Goal: Find specific page/section: Find specific page/section

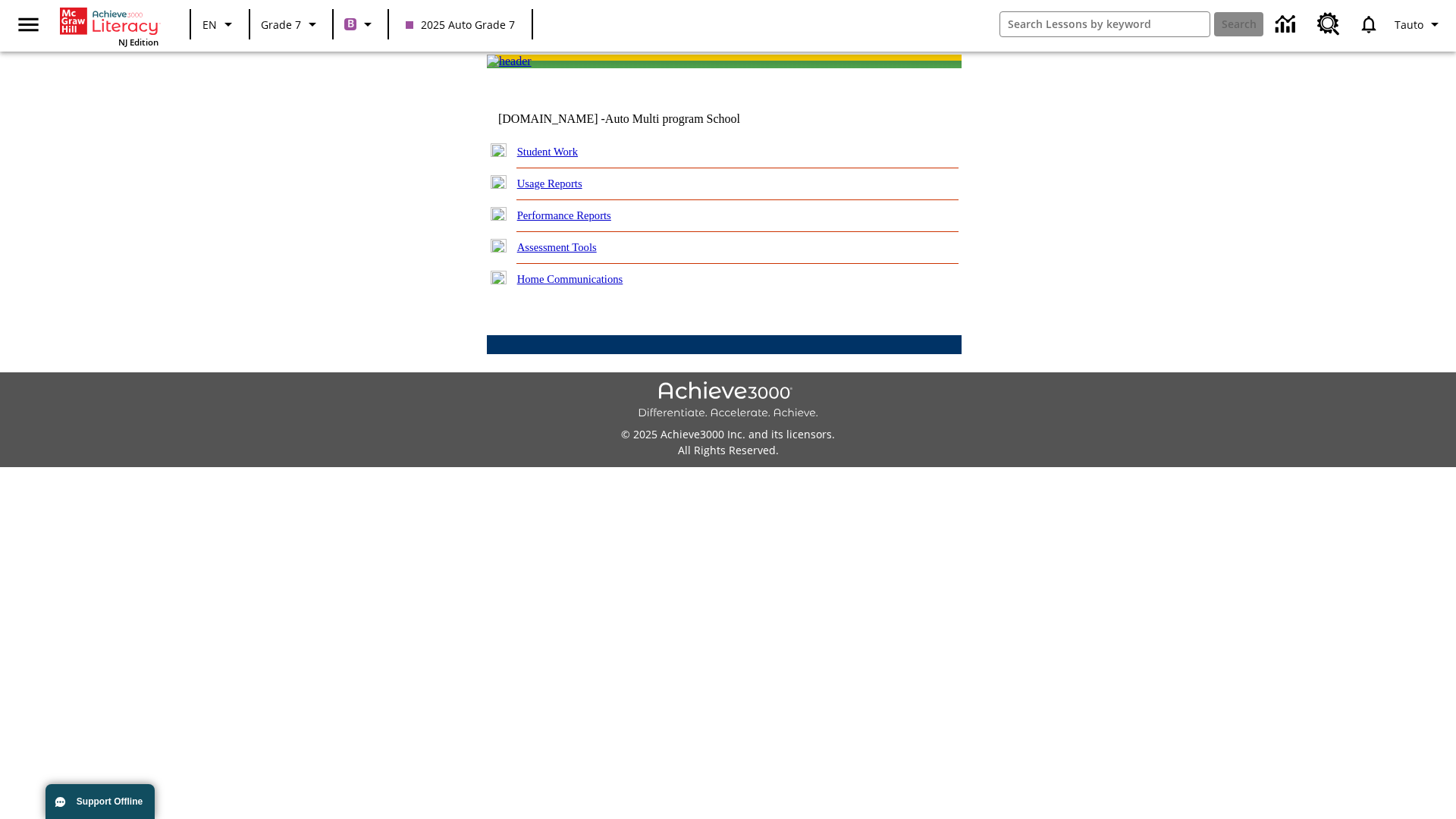
click at [558, 158] on link "Student Work" at bounding box center [547, 152] width 61 height 12
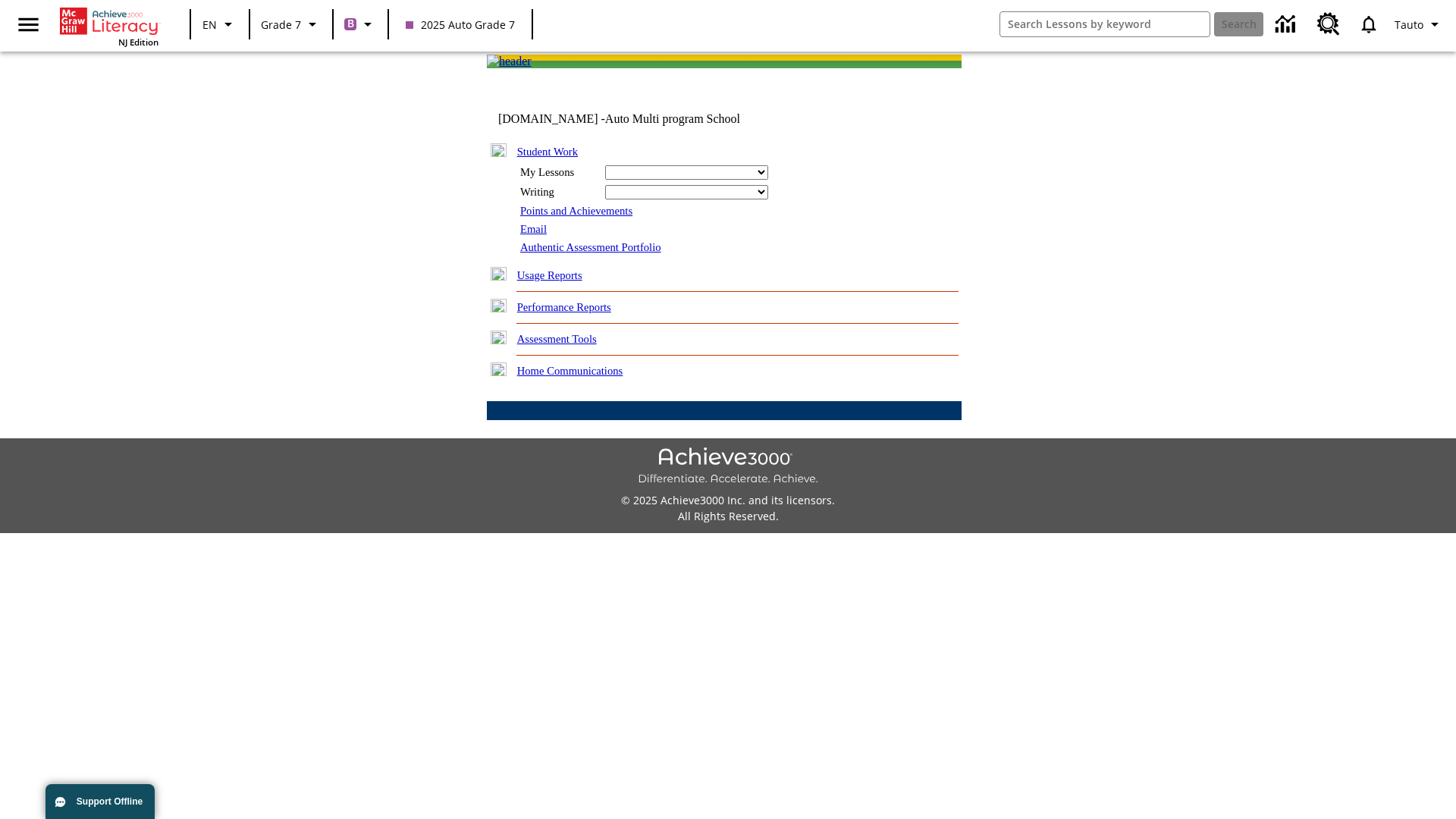
click at [535, 235] on link "Email" at bounding box center [533, 229] width 27 height 12
